Goal: Information Seeking & Learning: Learn about a topic

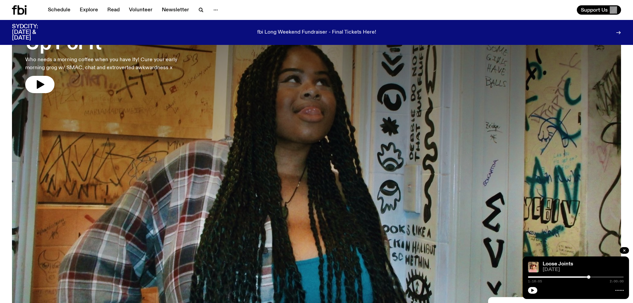
scroll to position [32, 0]
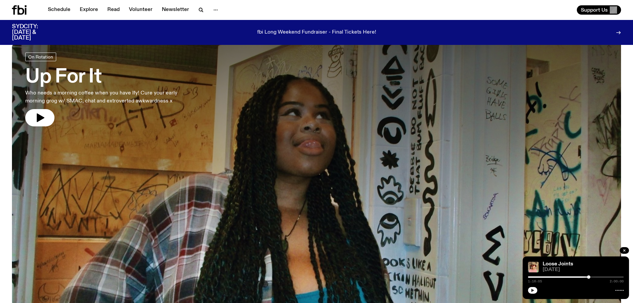
click at [534, 290] on icon "button" at bounding box center [533, 290] width 4 height 4
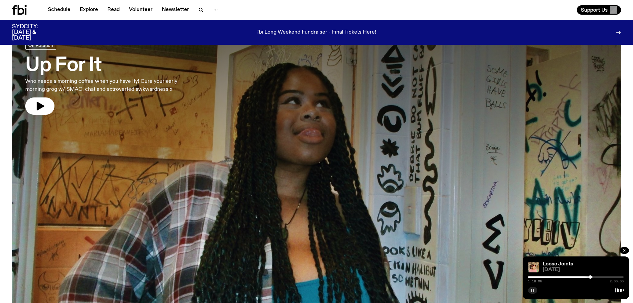
scroll to position [0, 0]
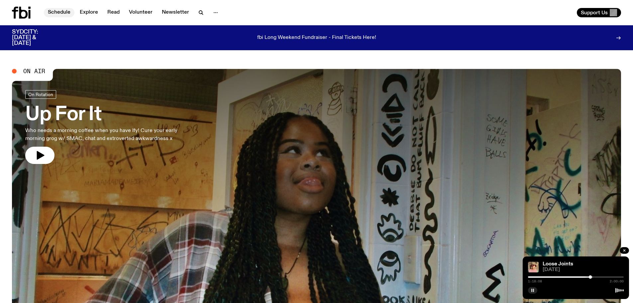
click at [63, 10] on link "Schedule" at bounding box center [59, 12] width 31 height 9
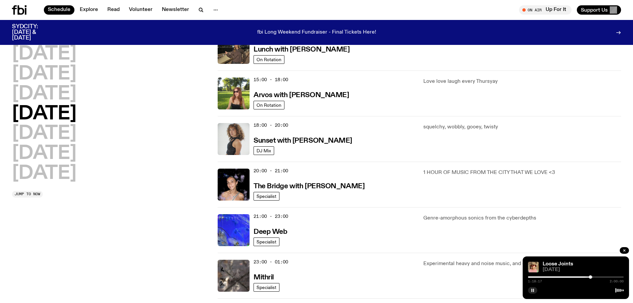
scroll to position [266, 0]
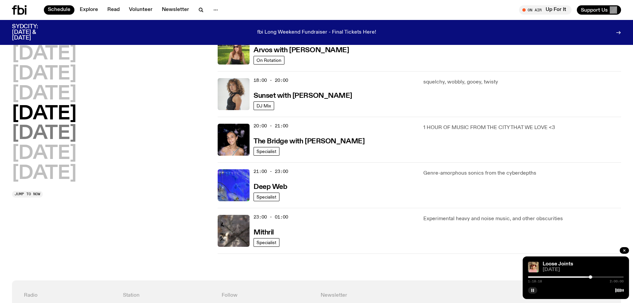
click at [48, 129] on h2 "[DATE]" at bounding box center [44, 133] width 64 height 19
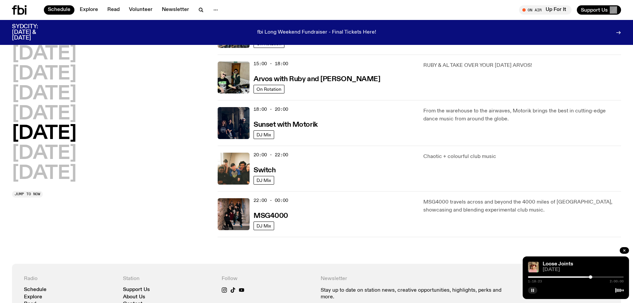
scroll to position [251, 0]
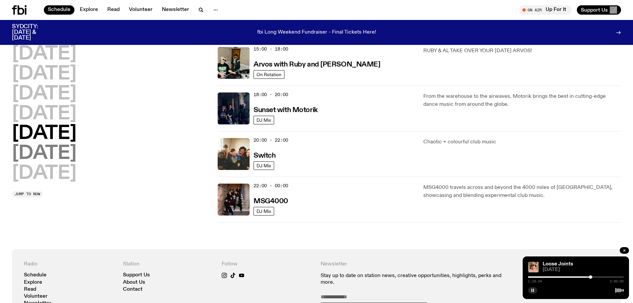
click at [51, 153] on h2 "[DATE]" at bounding box center [44, 153] width 64 height 19
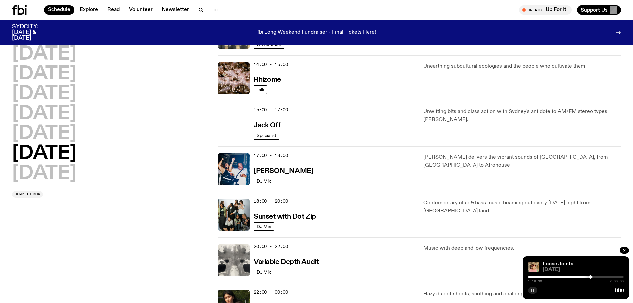
scroll to position [384, 0]
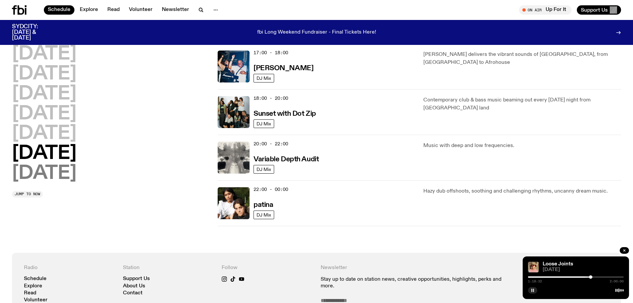
click at [31, 176] on h2 "[DATE]" at bounding box center [44, 173] width 64 height 19
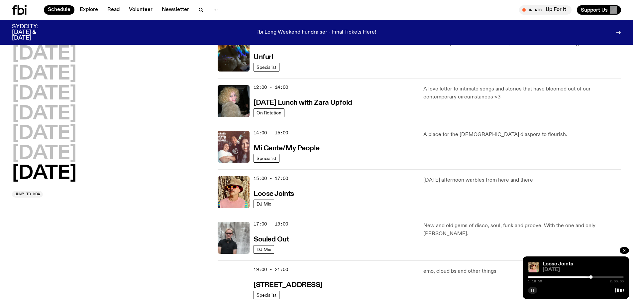
scroll to position [285, 0]
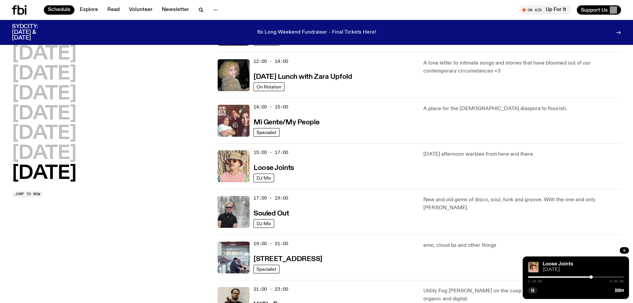
click at [239, 165] on img at bounding box center [234, 166] width 32 height 32
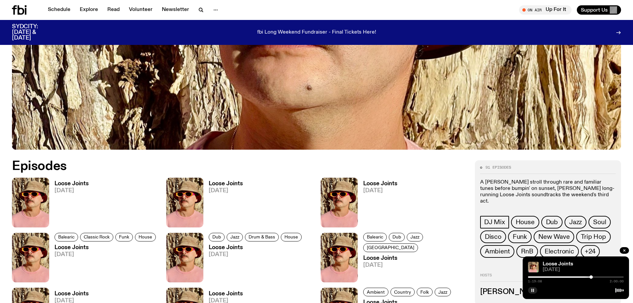
scroll to position [295, 0]
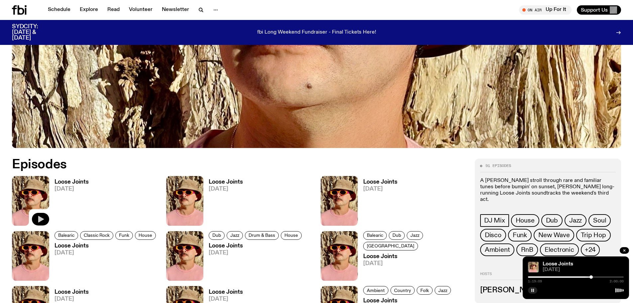
click at [35, 216] on button "button" at bounding box center [40, 219] width 17 height 13
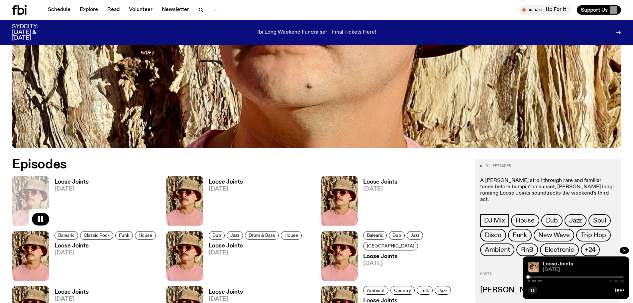
click at [538, 277] on div at bounding box center [576, 276] width 96 height 1
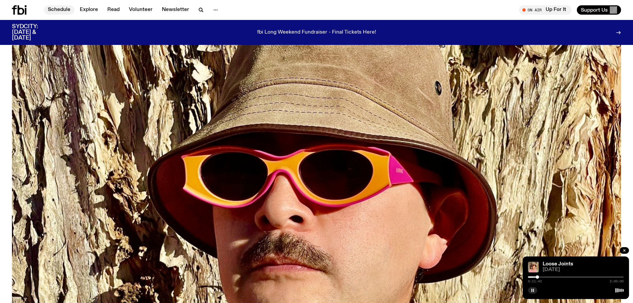
scroll to position [0, 0]
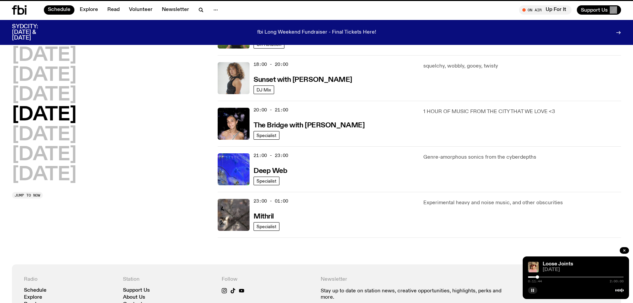
scroll to position [279, 0]
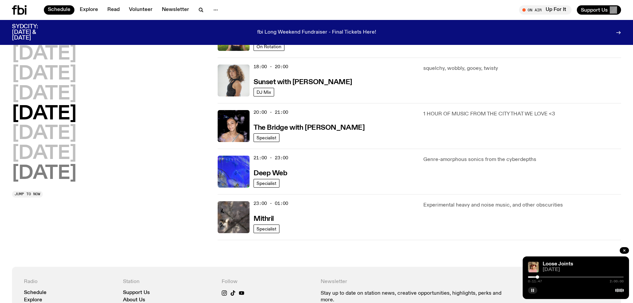
click at [46, 173] on h2 "[DATE]" at bounding box center [44, 173] width 64 height 19
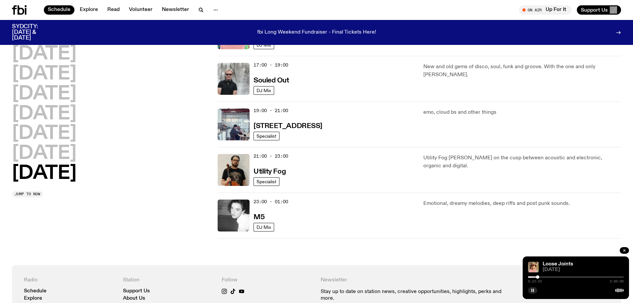
scroll to position [384, 0]
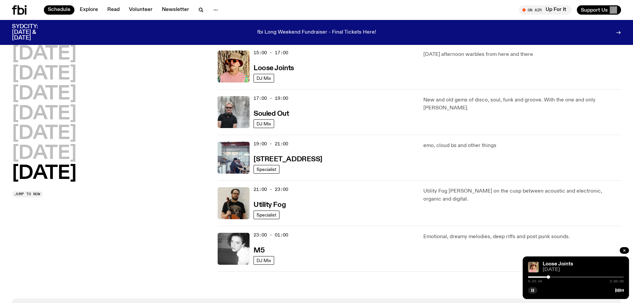
click at [531, 289] on button "button" at bounding box center [532, 290] width 9 height 7
